Goal: Task Accomplishment & Management: Manage account settings

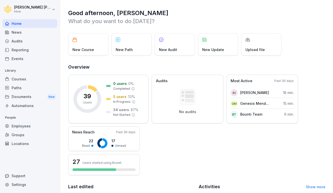
click at [22, 81] on div "Courses" at bounding box center [30, 79] width 55 height 9
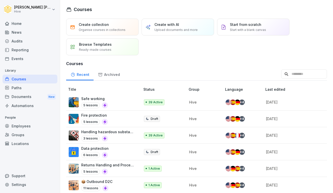
click at [129, 102] on div "Safe working 5 lessons" at bounding box center [102, 102] width 67 height 12
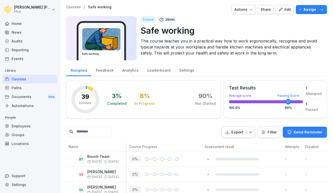
click at [288, 9] on div "Edit" at bounding box center [285, 10] width 13 height 6
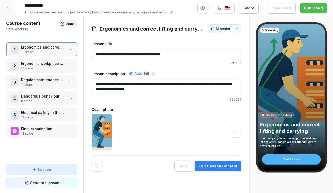
click at [33, 62] on p "Ergonomic workplace design and prevention of muscle and joint complaints" at bounding box center [42, 63] width 43 height 5
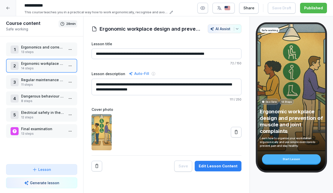
click at [37, 78] on p "Regular maintenance and testing of the devices" at bounding box center [42, 79] width 43 height 5
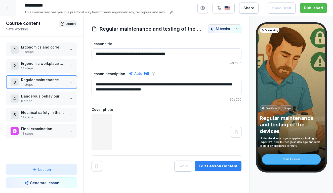
click at [37, 97] on p "Dangerous behaviour when handling devices (no-gos)" at bounding box center [42, 96] width 43 height 5
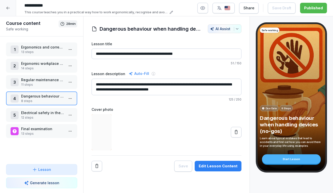
click at [36, 109] on div "5 Electrical safety in the workplace 12 steps" at bounding box center [41, 115] width 71 height 14
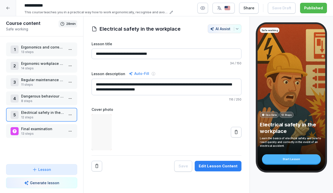
click at [38, 80] on p "Regular maintenance and testing of the devices" at bounding box center [42, 79] width 43 height 5
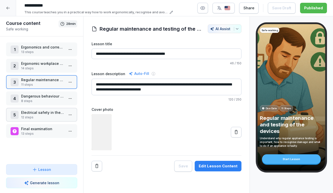
click at [37, 66] on p "Ergonomic workplace design and prevention of muscle and joint complaints" at bounding box center [42, 63] width 43 height 5
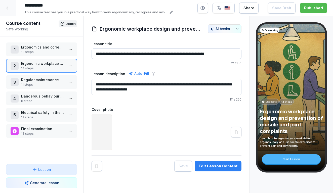
click at [32, 52] on p "13 steps" at bounding box center [42, 52] width 43 height 5
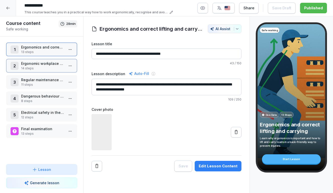
click at [32, 93] on div "4 Dangerous behaviour when handling devices (no-gos) 8 steps" at bounding box center [41, 99] width 71 height 14
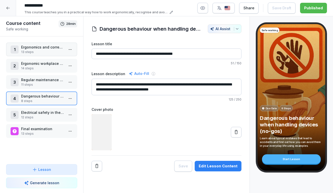
click at [32, 114] on p "Electrical safety in the workplace" at bounding box center [42, 112] width 43 height 5
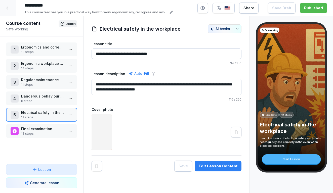
click at [34, 99] on p "Dangerous behaviour when handling devices (no-gos)" at bounding box center [42, 96] width 43 height 5
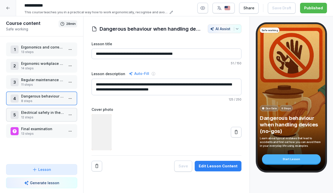
click at [34, 75] on div "3 Regular maintenance and testing of the devices 11 steps" at bounding box center [41, 82] width 71 height 14
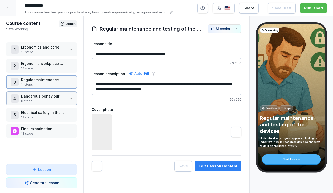
click at [34, 65] on p "Ergonomic workplace design and prevention of muscle and joint complaints" at bounding box center [42, 63] width 43 height 5
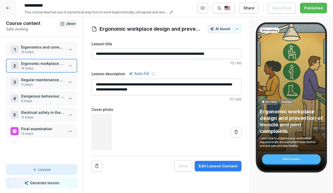
click at [33, 50] on p "13 steps" at bounding box center [42, 52] width 43 height 5
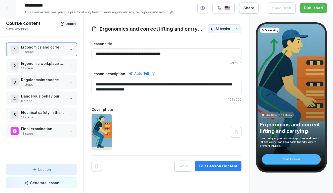
click at [39, 93] on div "4 Dangerous behaviour when handling devices (no-gos) 8 steps" at bounding box center [41, 99] width 71 height 14
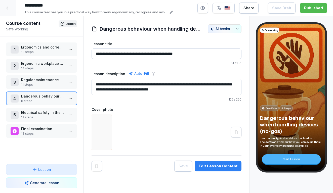
click at [40, 111] on p "Electrical safety in the workplace" at bounding box center [42, 112] width 43 height 5
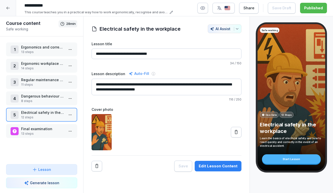
click at [38, 86] on p "11 steps" at bounding box center [42, 85] width 43 height 5
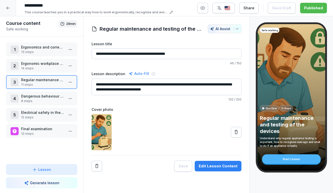
click at [10, 12] on div at bounding box center [8, 8] width 16 height 16
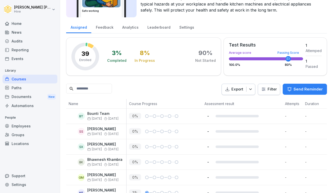
scroll to position [59, 0]
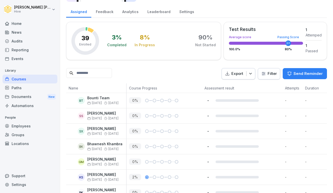
click at [13, 86] on div "Paths" at bounding box center [30, 88] width 55 height 9
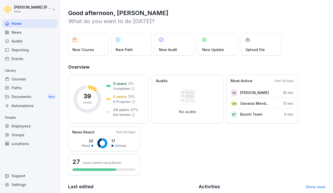
click at [23, 78] on div "Courses" at bounding box center [30, 79] width 55 height 9
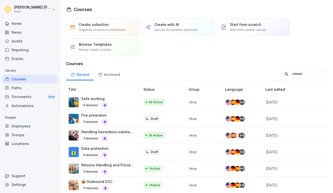
scroll to position [9, 0]
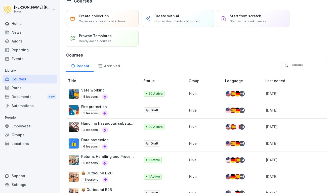
click at [119, 89] on div "Safe working 5 lessons" at bounding box center [102, 94] width 67 height 12
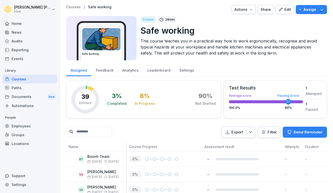
click at [26, 79] on div "Courses" at bounding box center [30, 79] width 55 height 9
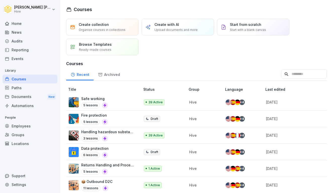
click at [116, 134] on p "Handling hazardous substances" at bounding box center [108, 131] width 54 height 5
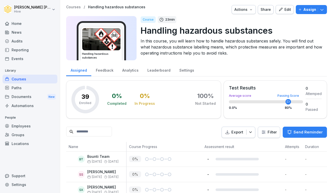
click at [314, 10] on p "Assign" at bounding box center [310, 10] width 13 height 6
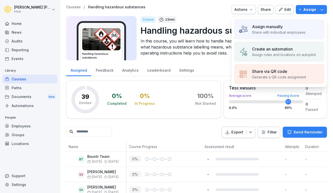
click at [281, 33] on p "Share with individual employees" at bounding box center [279, 32] width 54 height 5
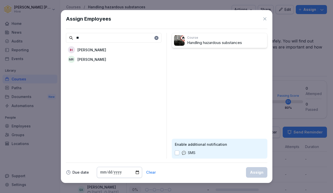
type input "**"
click at [89, 53] on div "IH Ibrahim Huseynov" at bounding box center [114, 49] width 96 height 9
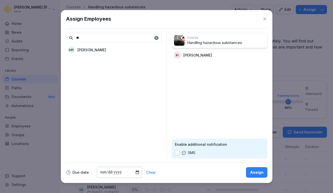
click at [256, 173] on div "Assign" at bounding box center [256, 173] width 13 height 6
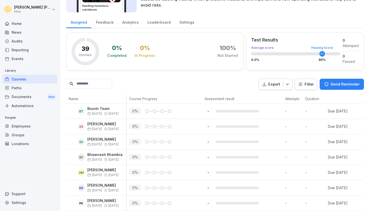
scroll to position [49, 0]
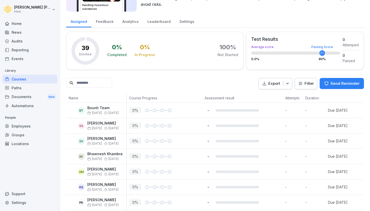
click at [26, 91] on div "Paths" at bounding box center [30, 88] width 55 height 9
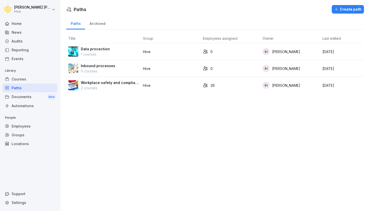
click at [30, 78] on div "Courses" at bounding box center [30, 79] width 55 height 9
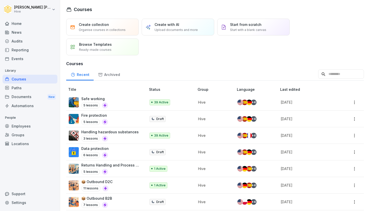
click at [32, 86] on div "Paths" at bounding box center [30, 88] width 55 height 9
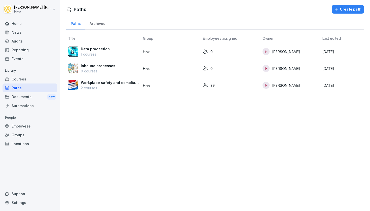
click at [33, 81] on div "Courses" at bounding box center [30, 79] width 55 height 9
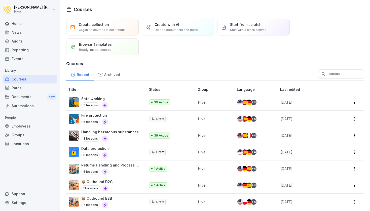
click at [35, 80] on div "Courses" at bounding box center [30, 79] width 55 height 9
click at [113, 136] on div "3 lessons" at bounding box center [109, 139] width 57 height 6
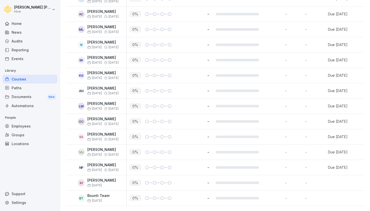
scroll to position [544, 0]
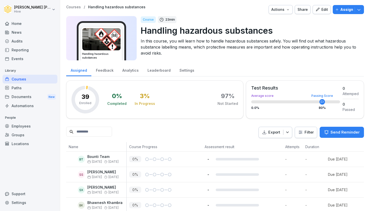
scroll to position [0, 0]
click at [324, 8] on div "Edit" at bounding box center [321, 10] width 13 height 6
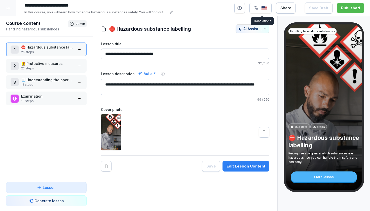
click at [264, 7] on img "button" at bounding box center [264, 8] width 6 height 5
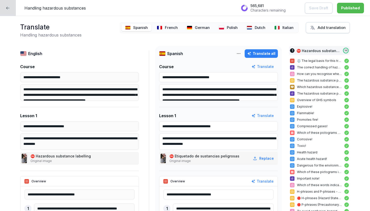
click at [249, 25] on div "Dutch" at bounding box center [256, 27] width 26 height 7
click at [4, 9] on div at bounding box center [8, 8] width 16 height 16
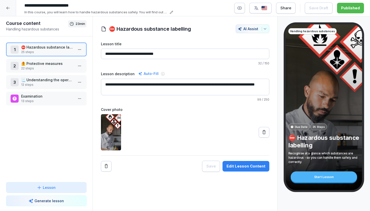
click at [263, 168] on div "Edit Lesson Content" at bounding box center [246, 167] width 39 height 6
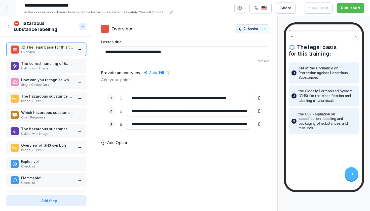
click at [262, 9] on div "button" at bounding box center [261, 8] width 14 height 5
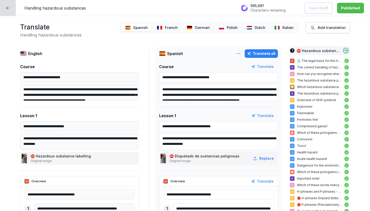
click at [224, 26] on img at bounding box center [222, 28] width 6 height 4
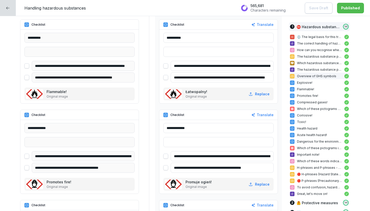
scroll to position [808, 0]
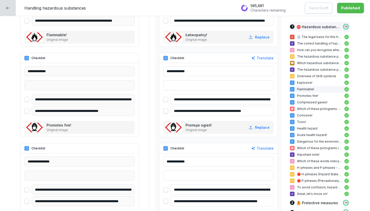
click at [6, 8] on icon at bounding box center [8, 8] width 4 height 4
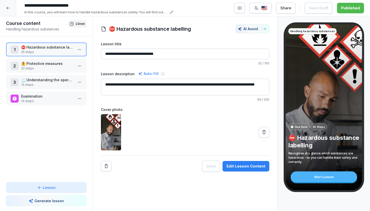
click at [6, 8] on icon at bounding box center [8, 8] width 4 height 4
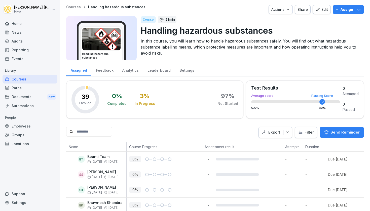
click at [16, 80] on div "Courses" at bounding box center [30, 79] width 55 height 9
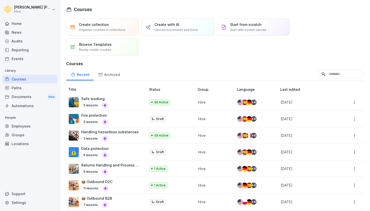
click at [112, 103] on div "Safe working 5 lessons" at bounding box center [105, 102] width 72 height 12
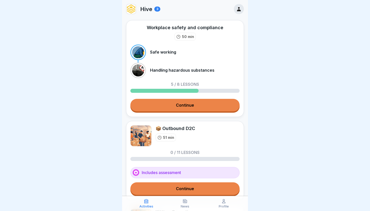
click at [181, 108] on link "Continue" at bounding box center [184, 105] width 109 height 13
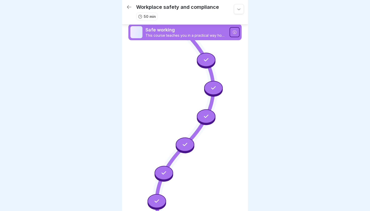
scroll to position [149, 0]
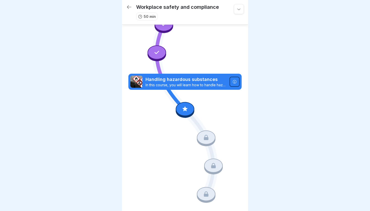
click at [183, 110] on icon at bounding box center [185, 109] width 7 height 7
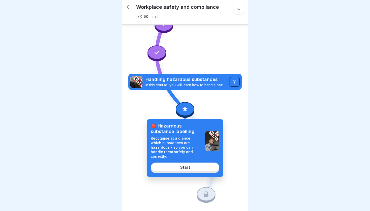
click at [179, 165] on link "Start" at bounding box center [185, 167] width 68 height 9
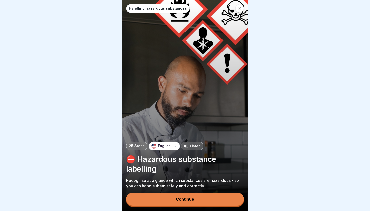
click at [169, 146] on p "English" at bounding box center [164, 146] width 13 height 4
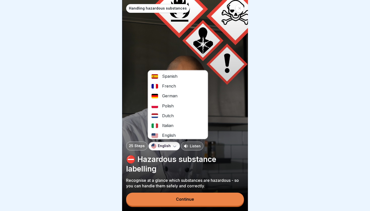
click at [169, 114] on div "Dutch" at bounding box center [178, 116] width 60 height 10
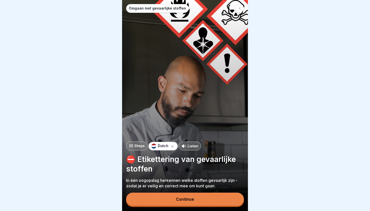
click at [167, 199] on button "Continue" at bounding box center [185, 199] width 118 height 13
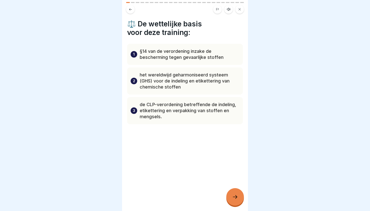
click at [235, 198] on icon at bounding box center [235, 197] width 6 height 6
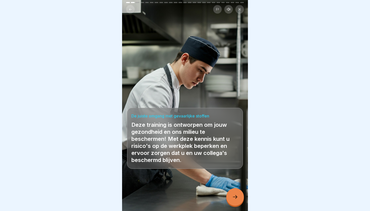
click at [235, 198] on icon at bounding box center [235, 197] width 6 height 6
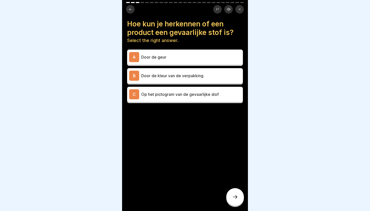
click at [235, 198] on icon at bounding box center [235, 197] width 6 height 6
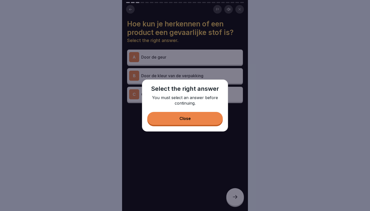
click at [183, 120] on div "Close" at bounding box center [184, 118] width 11 height 5
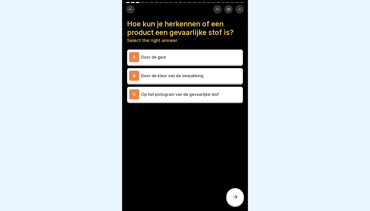
click at [164, 100] on div "C Op het pictogram van de gevaarlijke stof" at bounding box center [185, 94] width 116 height 15
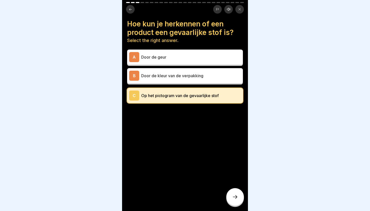
click at [234, 193] on div at bounding box center [235, 197] width 18 height 18
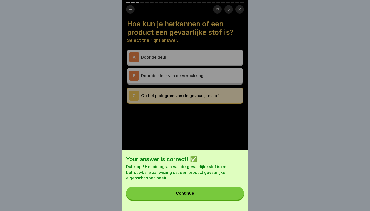
click at [193, 192] on div "Continue" at bounding box center [185, 193] width 18 height 5
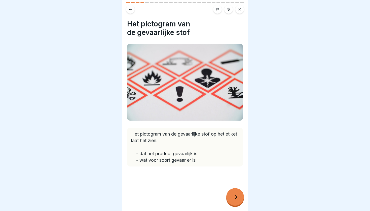
click at [229, 197] on div at bounding box center [235, 197] width 18 height 18
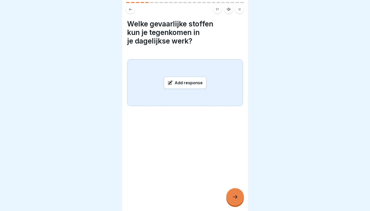
click at [184, 84] on div "Add response" at bounding box center [185, 83] width 43 height 12
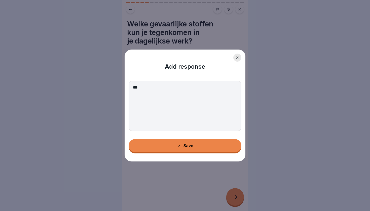
type textarea "***"
click at [170, 147] on button "Save" at bounding box center [185, 145] width 113 height 13
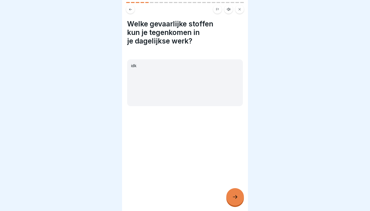
click at [236, 200] on icon at bounding box center [235, 197] width 6 height 6
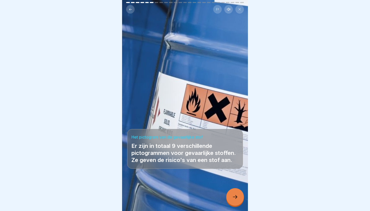
click at [236, 200] on icon at bounding box center [235, 197] width 6 height 6
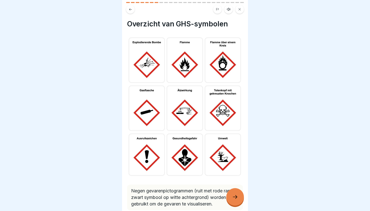
click at [236, 200] on icon at bounding box center [235, 197] width 6 height 6
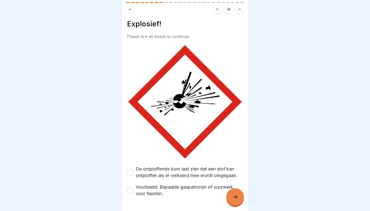
click at [236, 200] on icon at bounding box center [235, 197] width 6 height 6
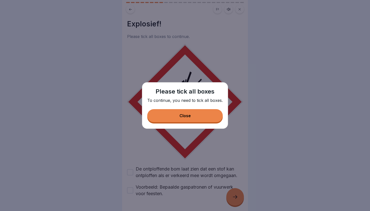
click at [193, 111] on button "Close" at bounding box center [185, 115] width 76 height 13
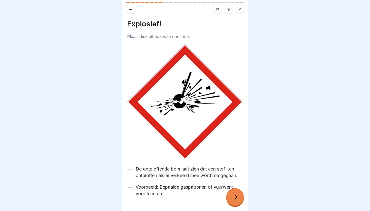
click at [127, 12] on div at bounding box center [185, 9] width 118 height 9
click at [129, 9] on icon at bounding box center [131, 10] width 4 height 4
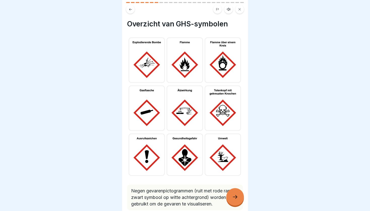
click at [129, 9] on icon at bounding box center [131, 10] width 4 height 4
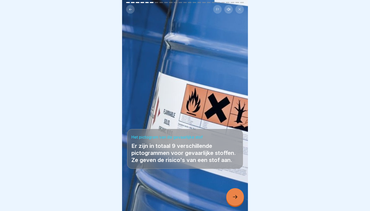
click at [129, 9] on icon at bounding box center [131, 10] width 4 height 4
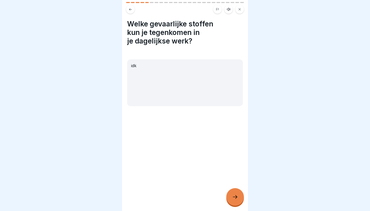
click at [129, 9] on icon at bounding box center [131, 10] width 4 height 4
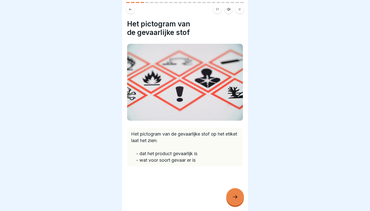
click at [129, 9] on icon at bounding box center [131, 10] width 4 height 4
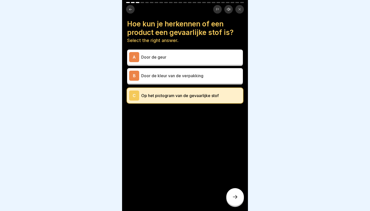
click at [129, 9] on icon at bounding box center [131, 10] width 4 height 4
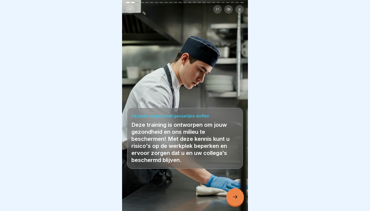
click at [129, 9] on icon at bounding box center [131, 10] width 4 height 4
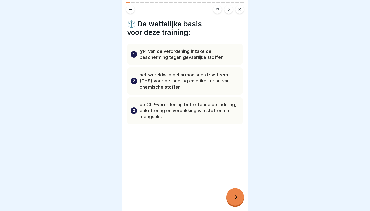
click at [129, 9] on icon at bounding box center [131, 10] width 4 height 4
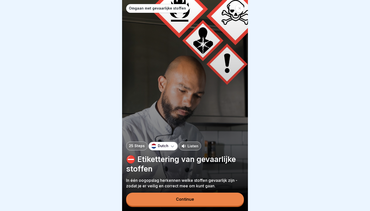
click at [129, 9] on p "Omgaan met gevaarlijke stoffen" at bounding box center [157, 8] width 57 height 4
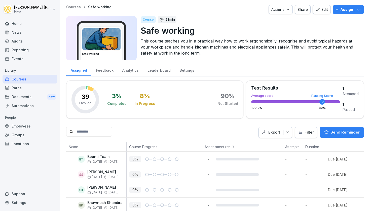
click at [323, 11] on div "Edit" at bounding box center [321, 10] width 13 height 6
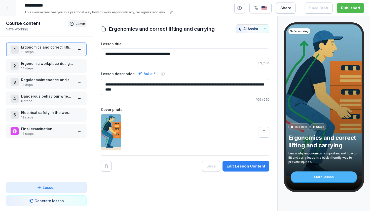
click at [266, 7] on img "button" at bounding box center [264, 8] width 6 height 5
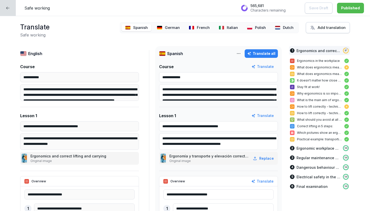
click at [204, 26] on p "French" at bounding box center [203, 28] width 13 height 6
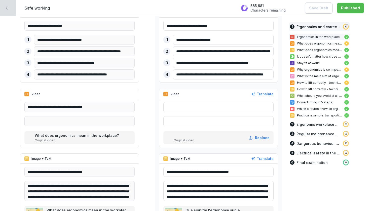
scroll to position [168, 0]
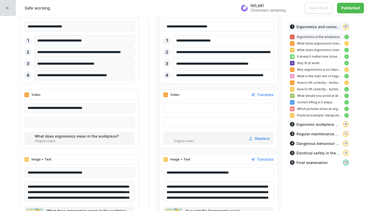
click at [29, 137] on video at bounding box center [28, 139] width 5 height 10
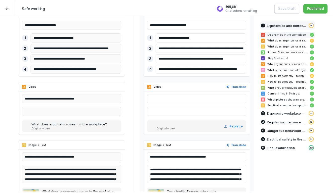
scroll to position [167, 0]
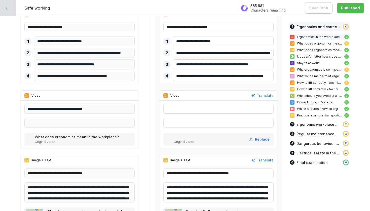
click at [31, 139] on video at bounding box center [28, 140] width 5 height 10
click at [70, 138] on p "What does ergonomics mean in the workplace?" at bounding box center [77, 136] width 85 height 5
click at [64, 138] on p "What does ergonomics mean in the workplace?" at bounding box center [77, 136] width 85 height 5
click at [177, 136] on p at bounding box center [184, 136] width 21 height 5
click at [166, 140] on video at bounding box center [167, 140] width 5 height 10
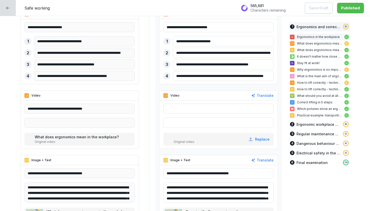
click at [80, 137] on p "What does ergonomics mean in the workplace?" at bounding box center [77, 136] width 85 height 5
click at [59, 140] on p "Original video" at bounding box center [77, 142] width 85 height 5
click at [23, 137] on div "**********" at bounding box center [79, 125] width 118 height 48
click at [27, 138] on video at bounding box center [28, 140] width 5 height 10
